Goal: Information Seeking & Learning: Learn about a topic

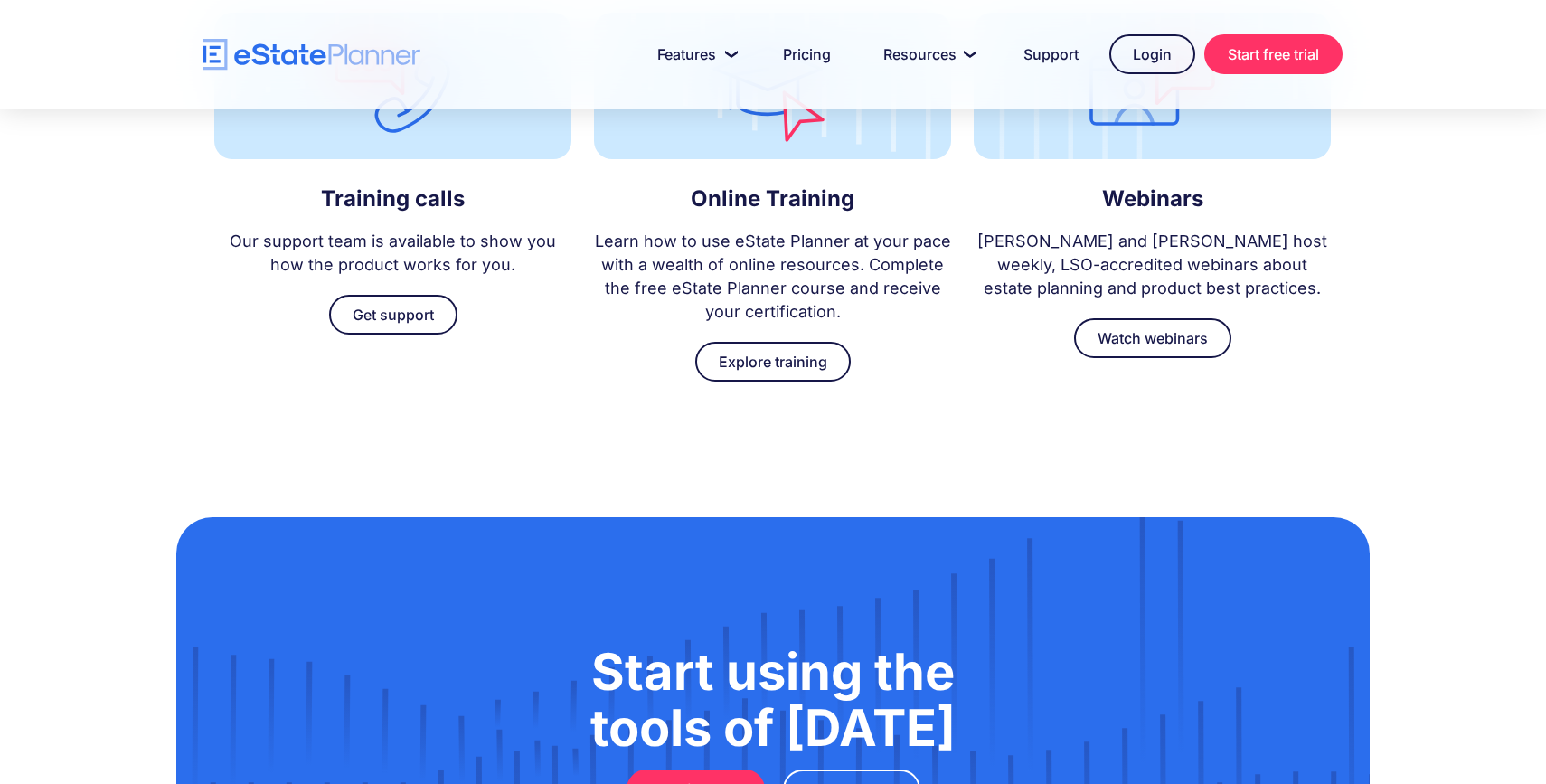
scroll to position [5260, 0]
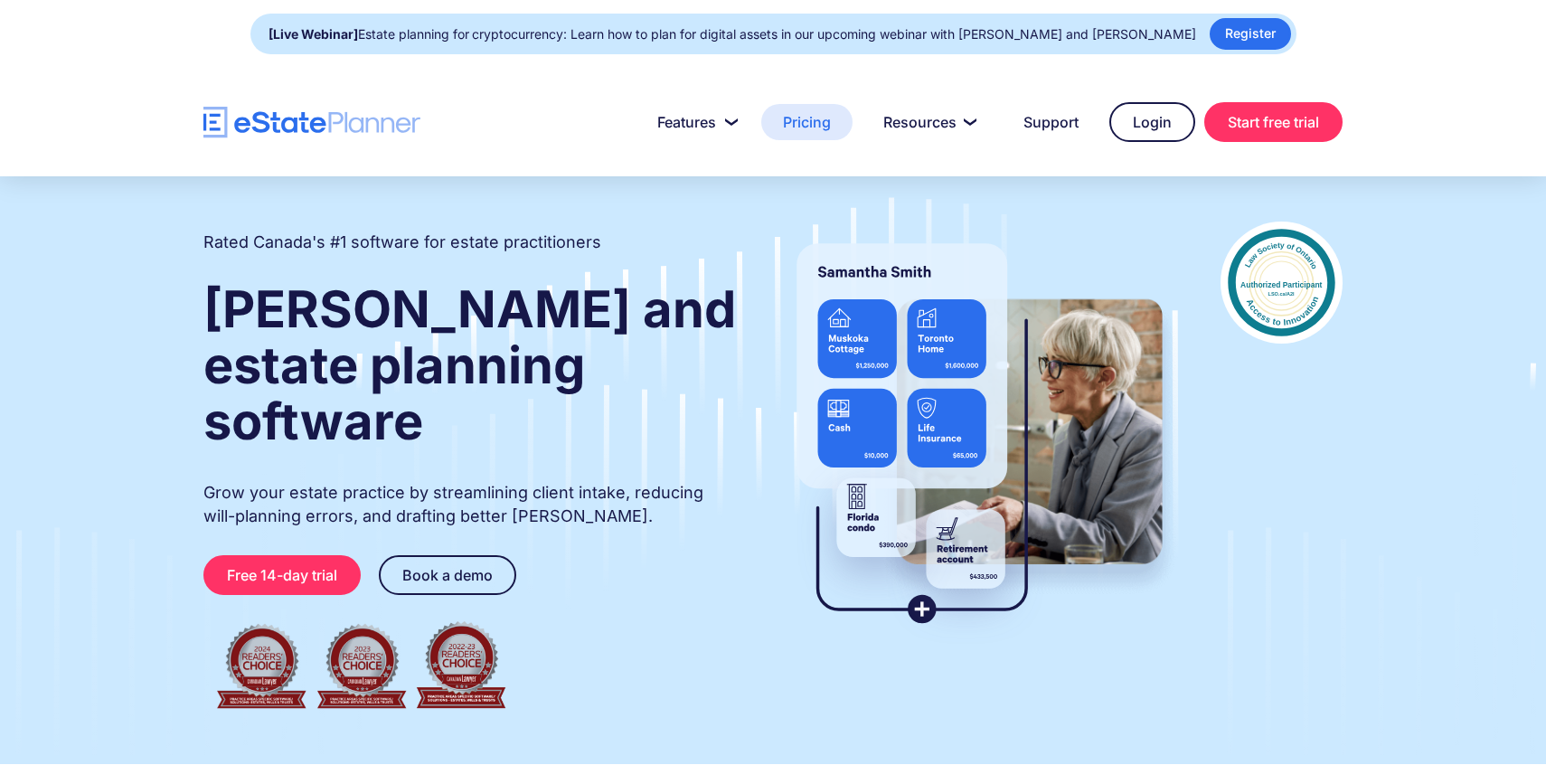
click at [788, 124] on link "Pricing" at bounding box center [807, 122] width 91 height 37
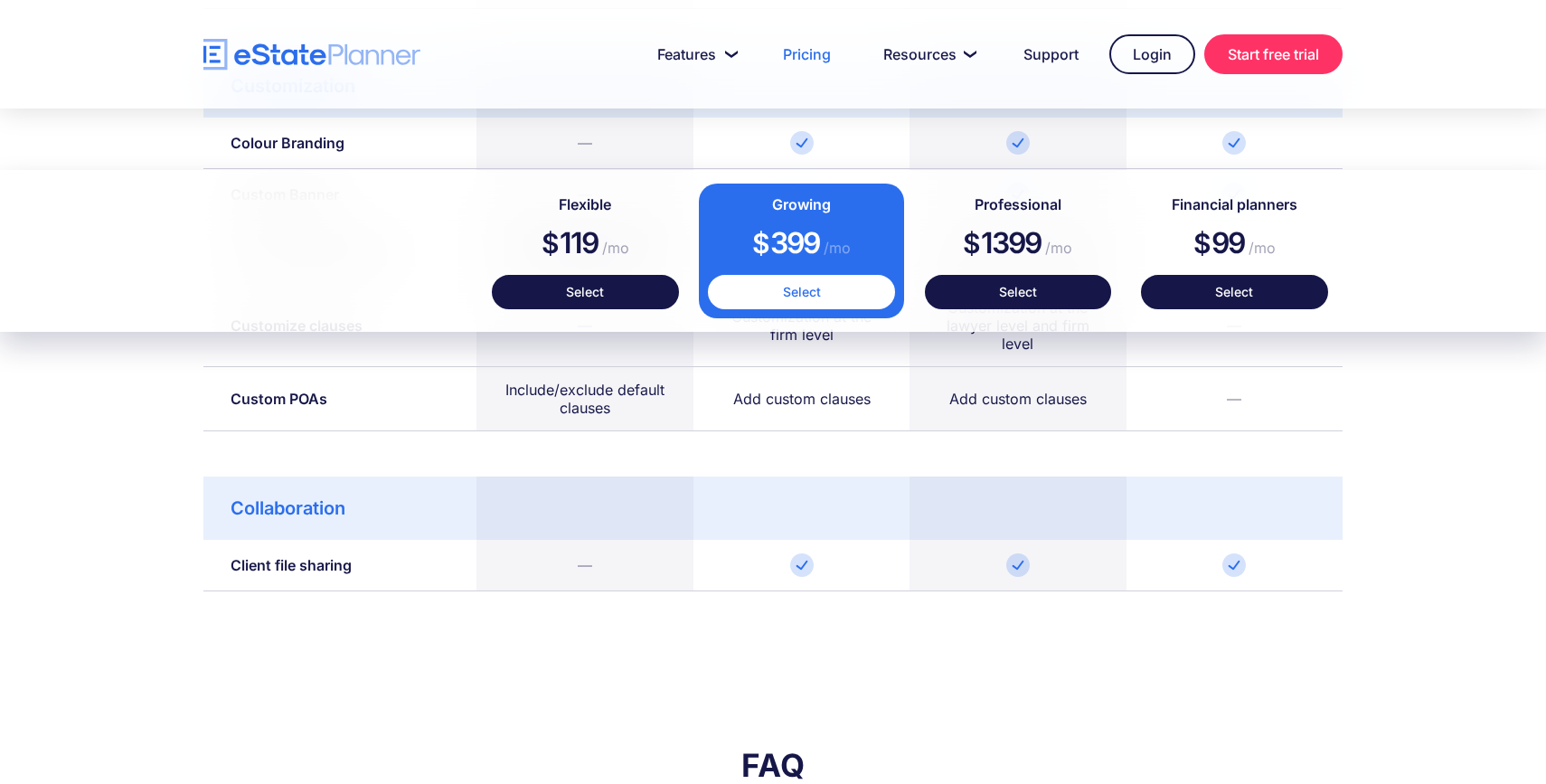
scroll to position [2865, 0]
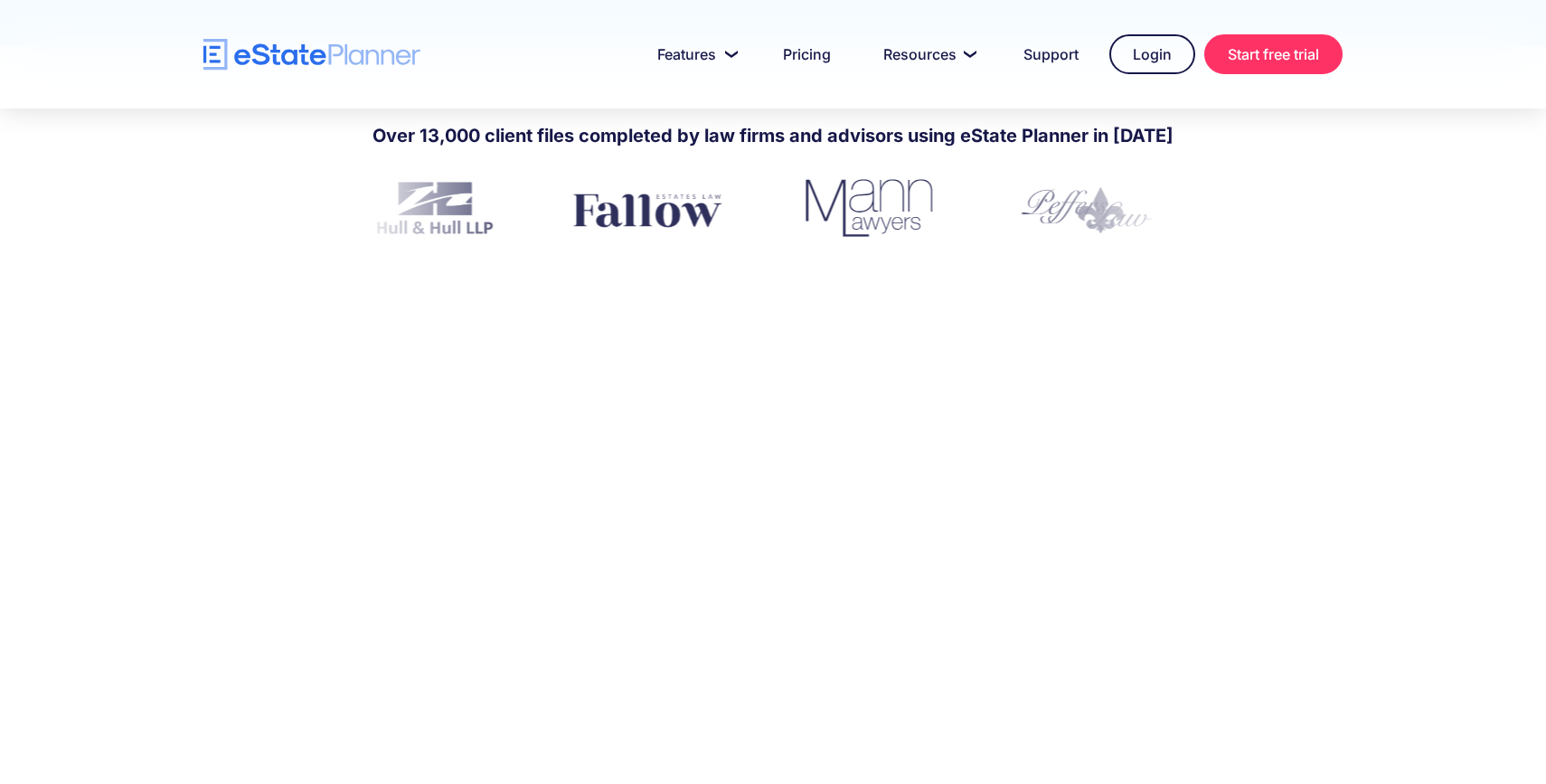
scroll to position [720, 0]
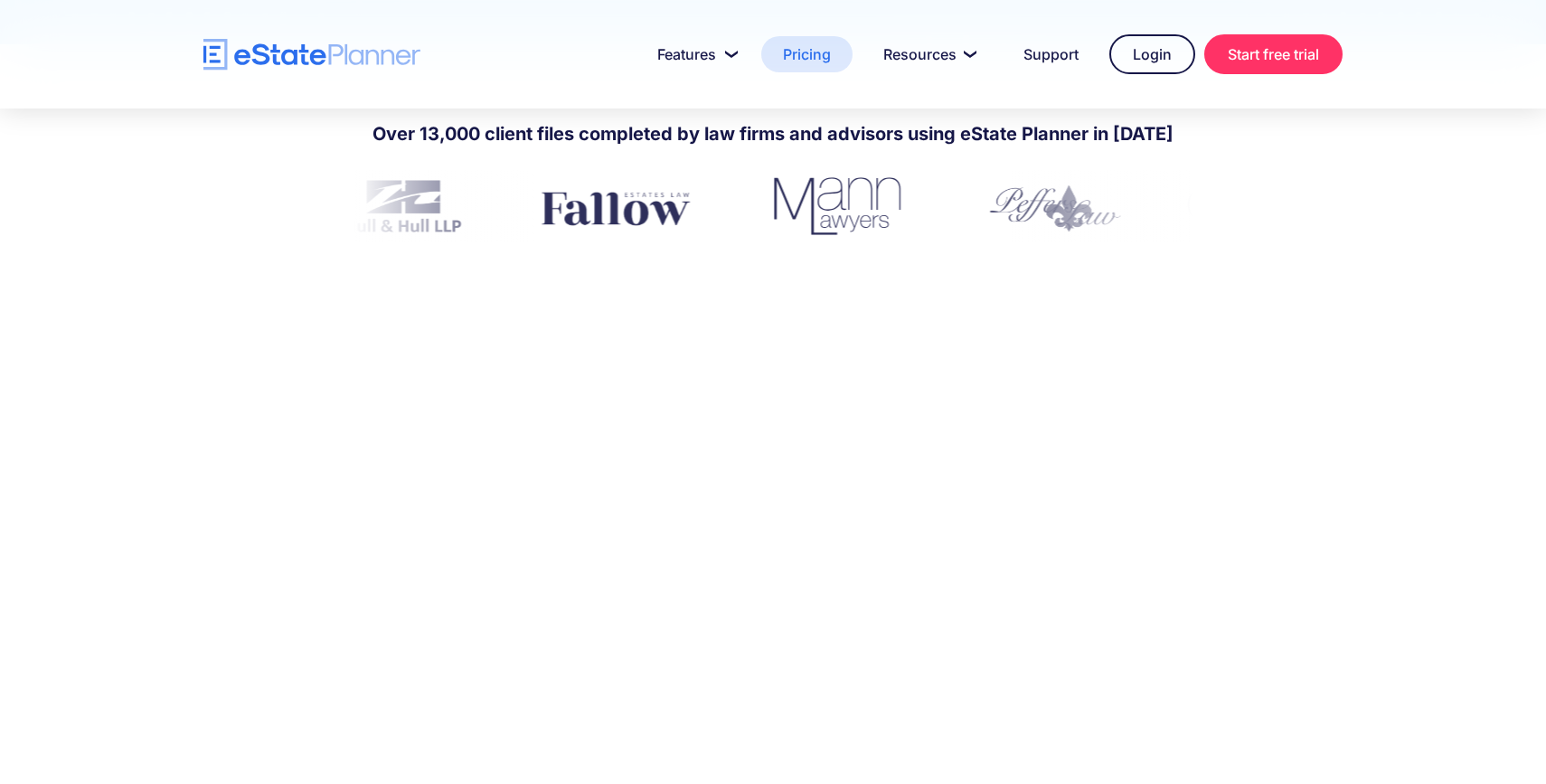
click at [794, 63] on link "Pricing" at bounding box center [807, 54] width 91 height 37
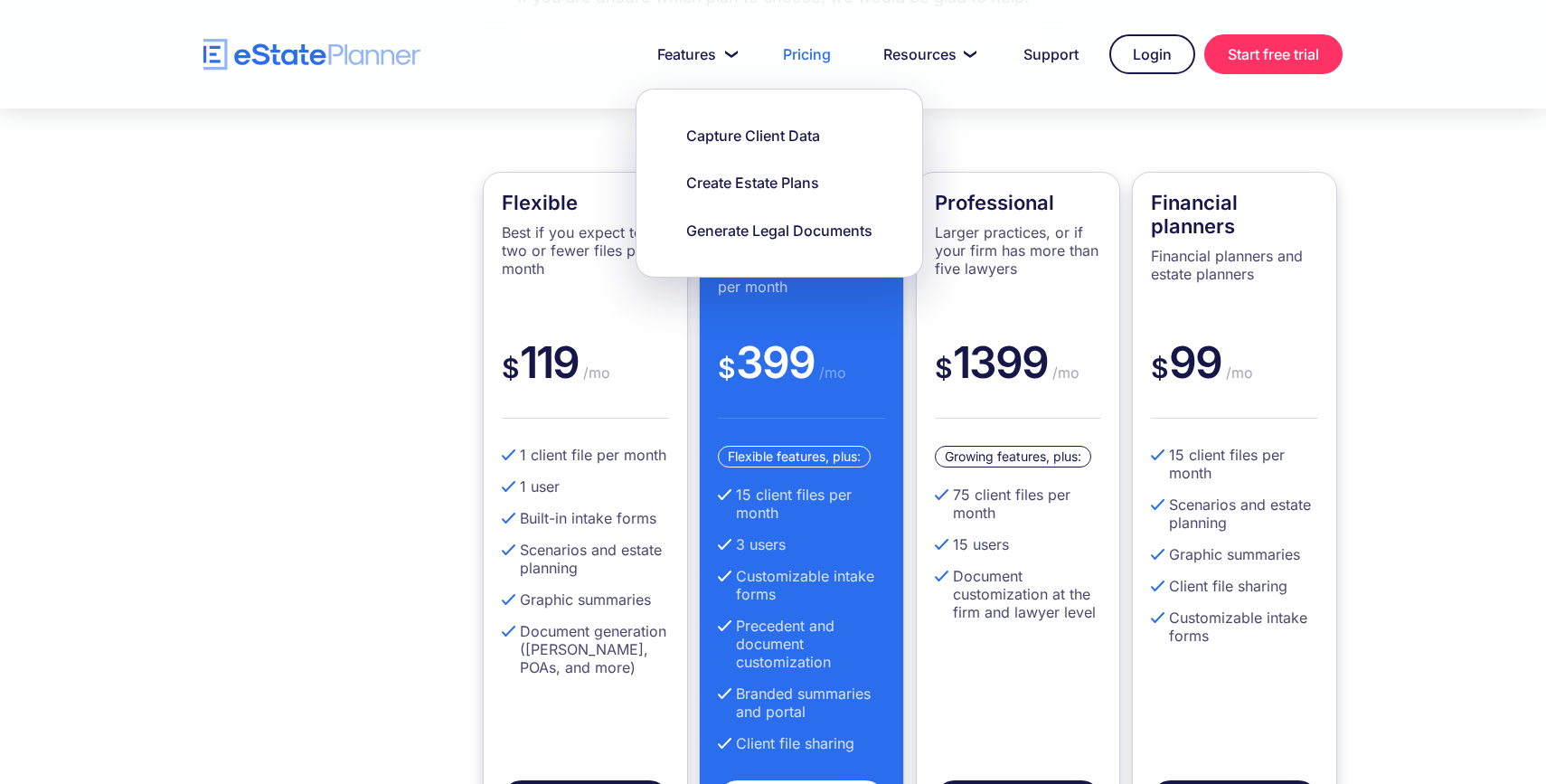
scroll to position [493, 0]
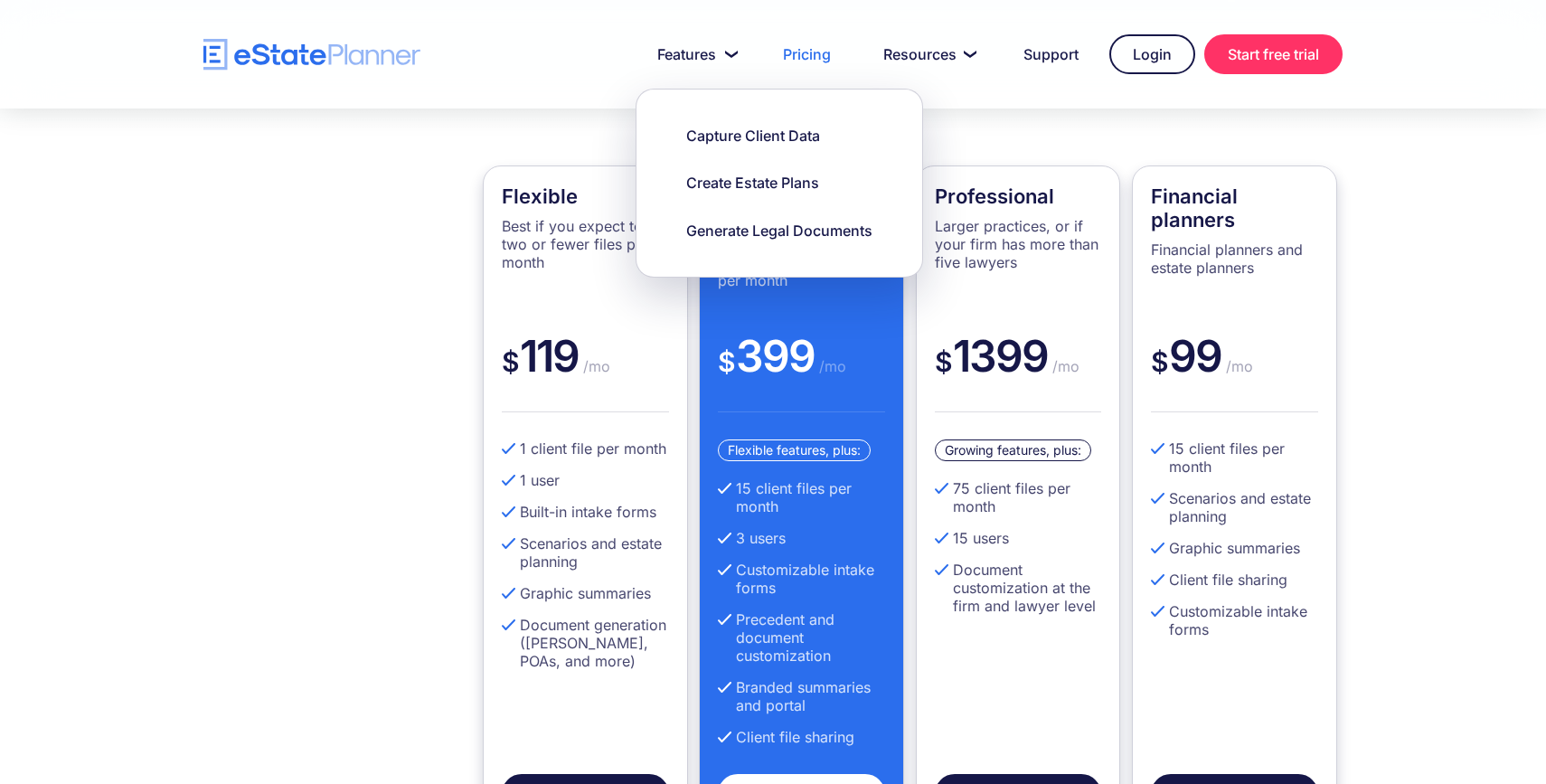
click at [306, 436] on div "Flexible Best if you expect to do two or fewer files per month $ 119 /mo 1 clie…" at bounding box center [773, 481] width 1193 height 703
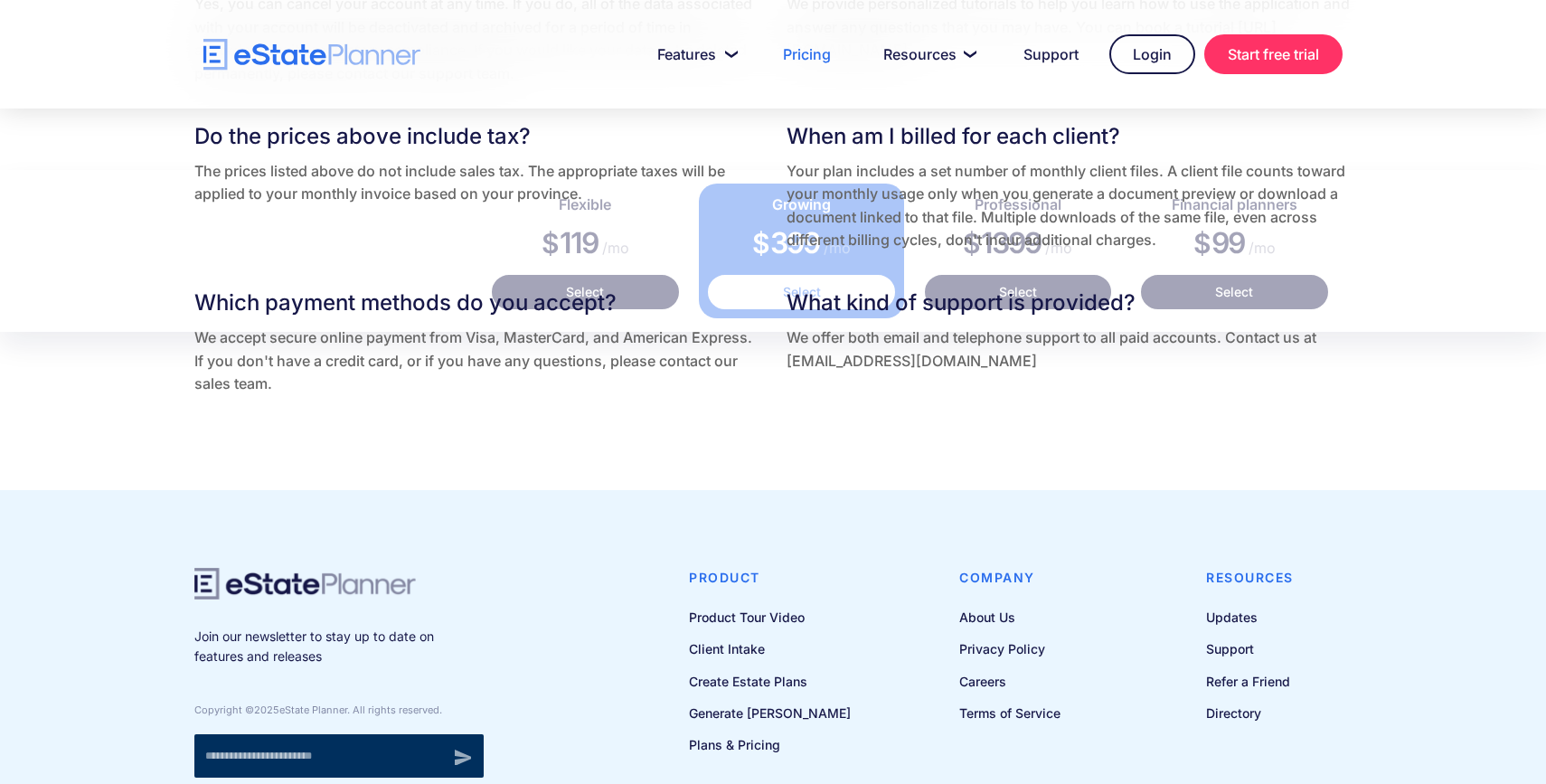
scroll to position [4026, 0]
